Goal: Find specific page/section: Find specific page/section

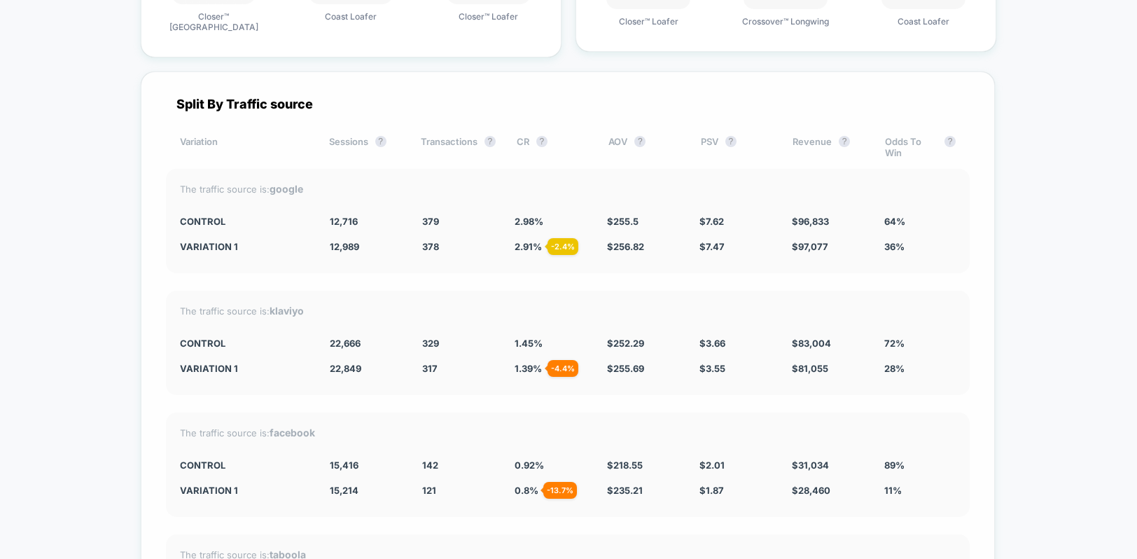
scroll to position [2727, 0]
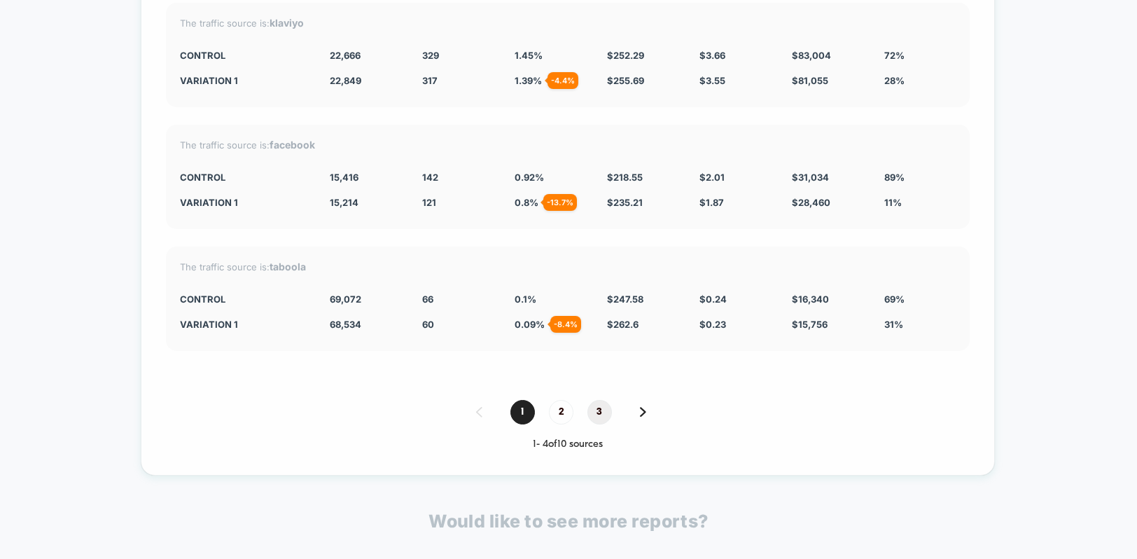
click at [596, 400] on span "3" at bounding box center [599, 412] width 25 height 25
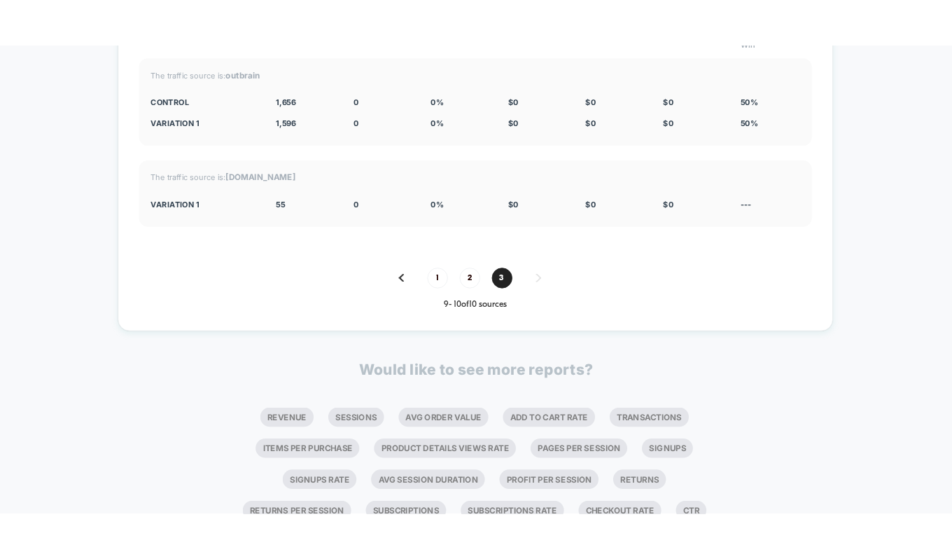
scroll to position [2312, 0]
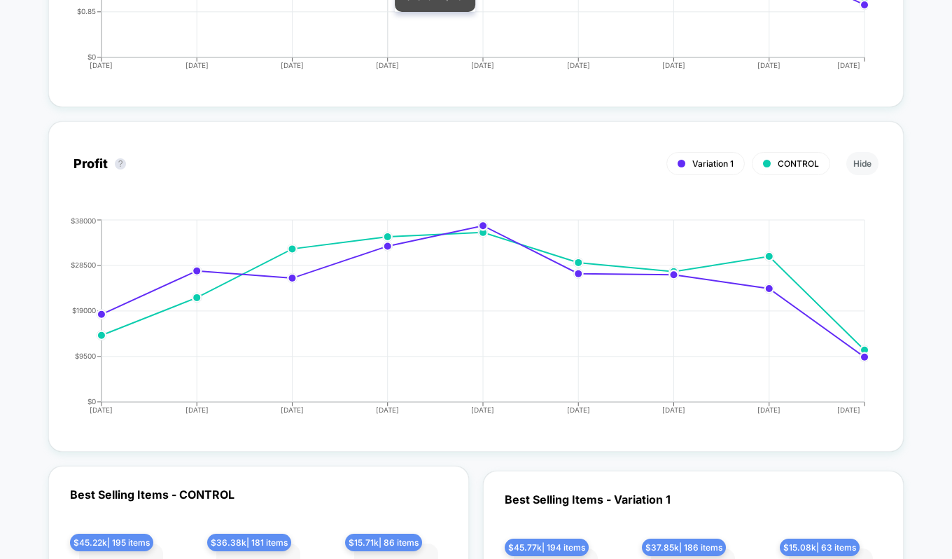
scroll to position [1824, 0]
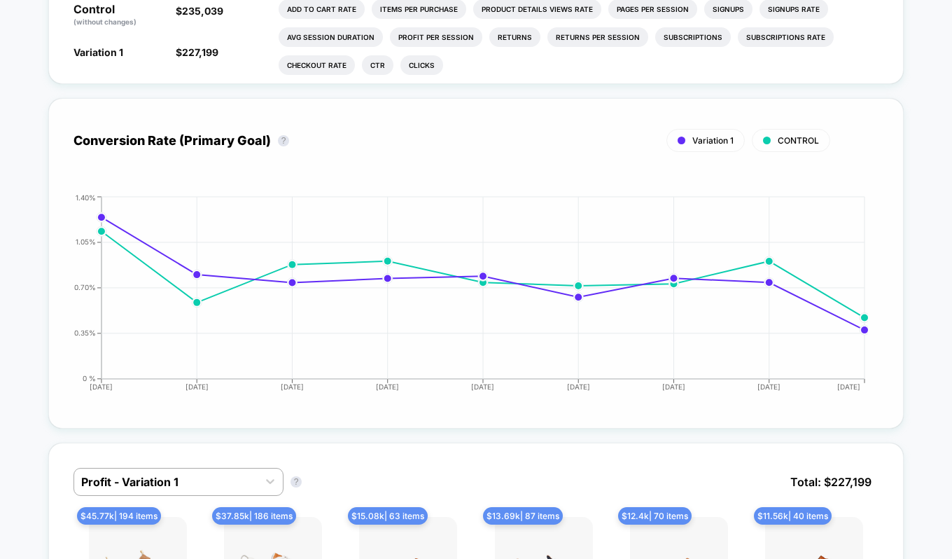
scroll to position [507, 0]
